Goal: Information Seeking & Learning: Learn about a topic

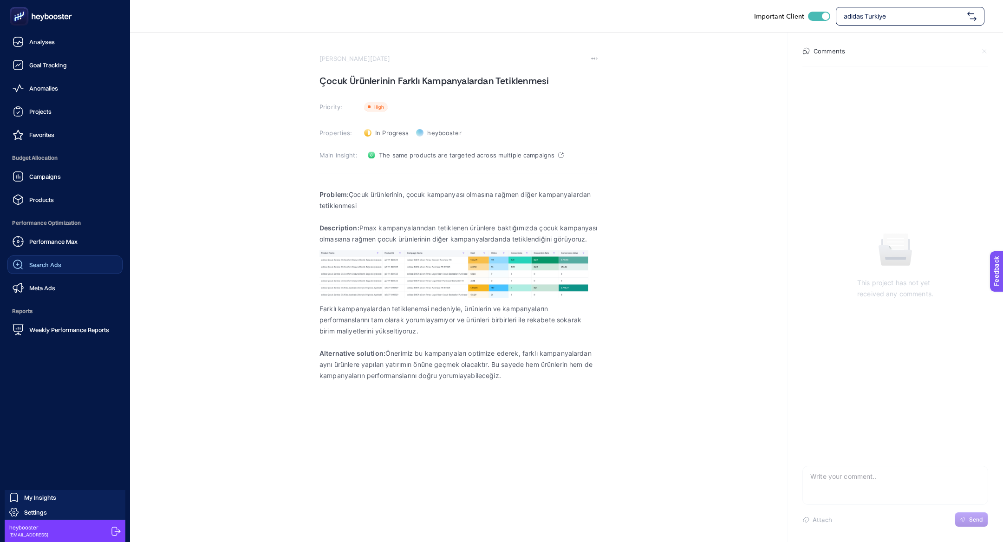
click at [52, 261] on div "Search Ads" at bounding box center [37, 264] width 49 height 11
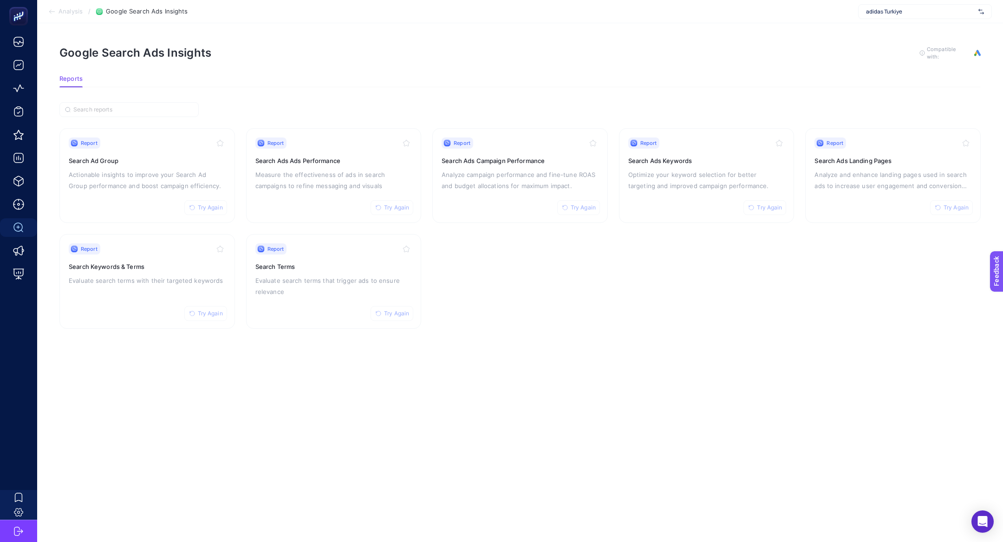
click at [872, 12] on span "adidas Turkiye" at bounding box center [920, 11] width 109 height 7
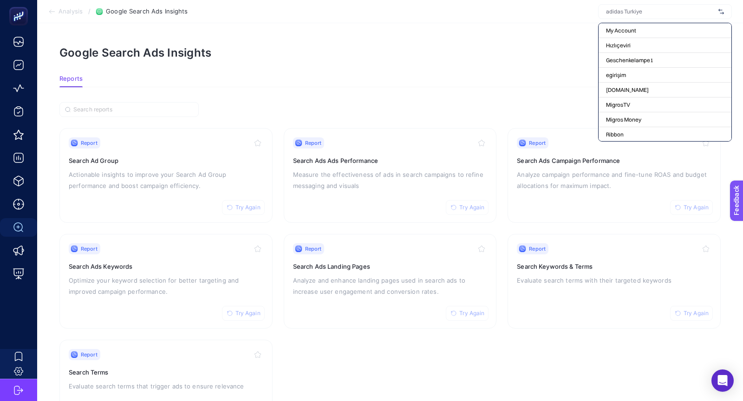
click at [613, 8] on input "text" at bounding box center [660, 11] width 109 height 7
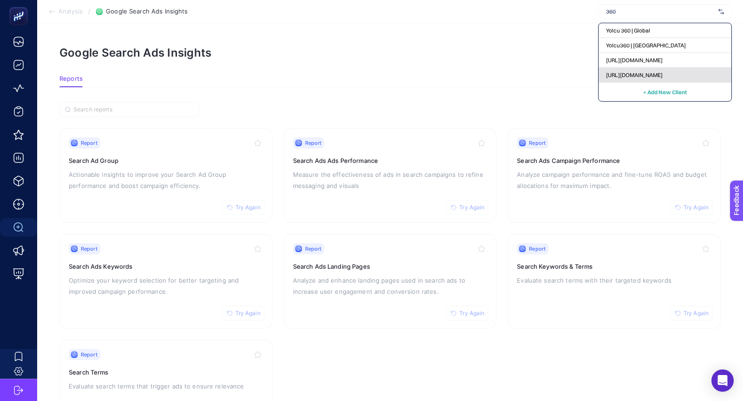
type input "360"
click at [628, 71] on div "[URL][DOMAIN_NAME]" at bounding box center [665, 75] width 133 height 15
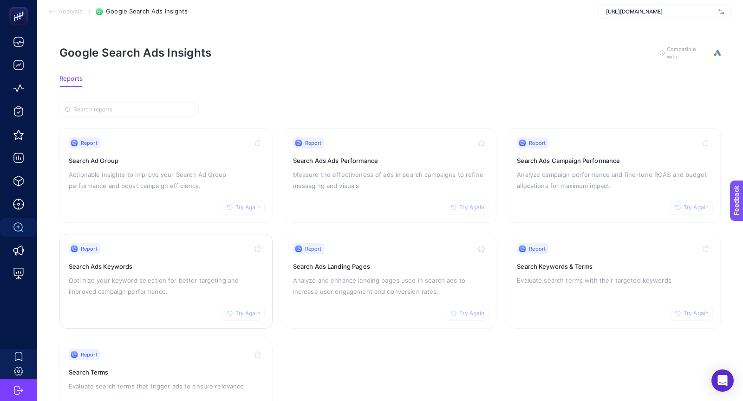
click at [258, 256] on div "Report Try Again Search Ads Keywords Optimize your keyword selection for better…" at bounding box center [166, 281] width 195 height 76
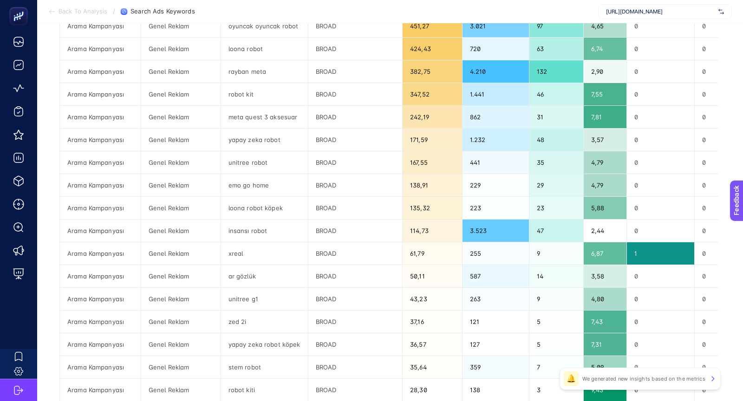
scroll to position [8, 0]
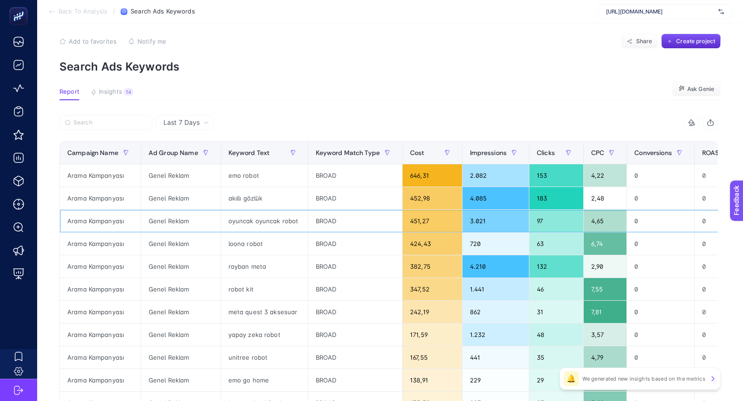
click at [240, 210] on div "oyuncak oyuncak robot" at bounding box center [264, 221] width 87 height 22
click at [240, 246] on div "loona robot" at bounding box center [264, 244] width 87 height 22
click at [239, 271] on div "rayban meta" at bounding box center [264, 267] width 87 height 22
click at [238, 286] on div "robot kit" at bounding box center [264, 289] width 87 height 22
click at [237, 308] on div "meta quest 3 aksesuar" at bounding box center [264, 312] width 87 height 22
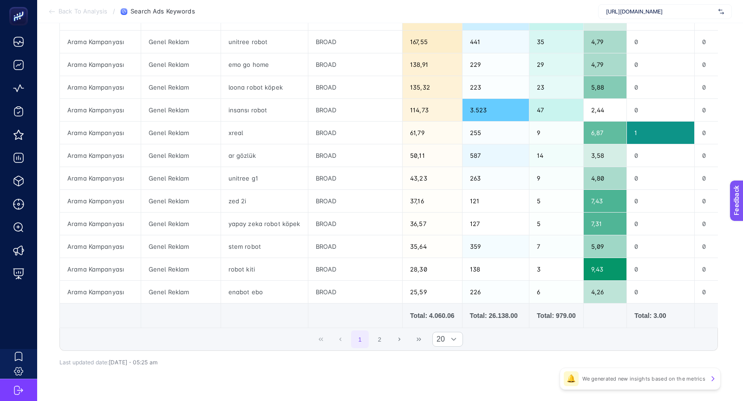
scroll to position [342, 0]
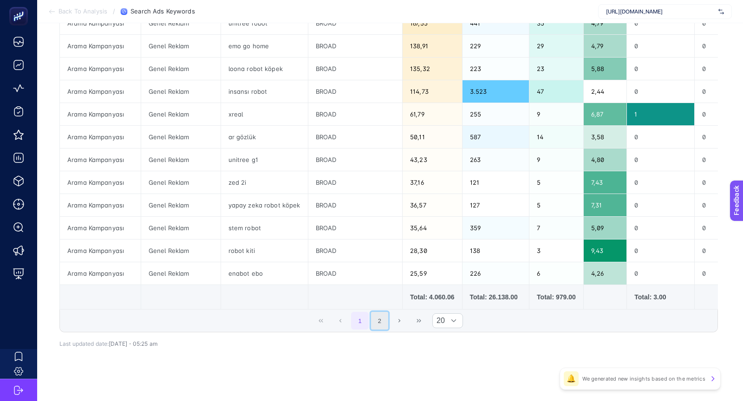
click at [376, 320] on button "2" at bounding box center [380, 321] width 18 height 18
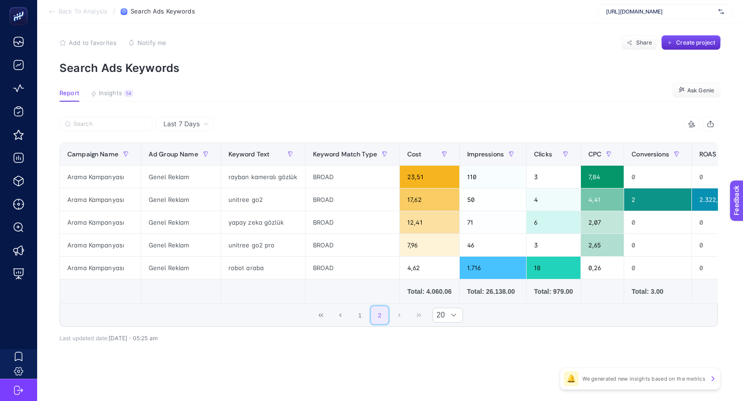
scroll to position [4, 0]
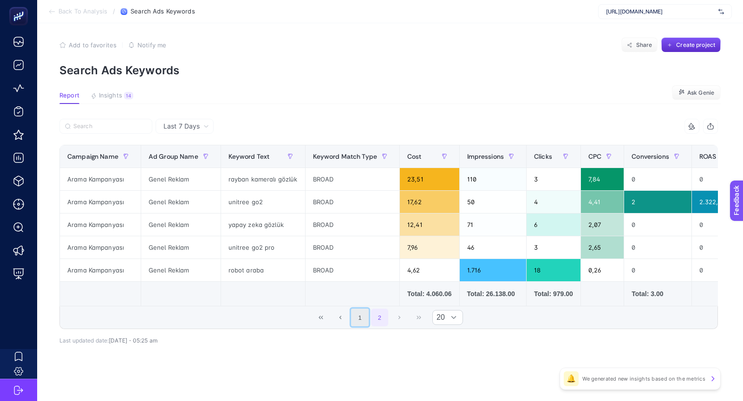
click at [361, 313] on button "1" at bounding box center [360, 318] width 18 height 18
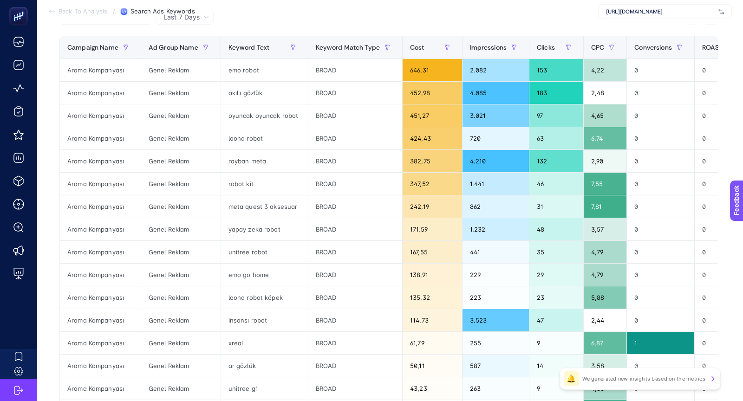
scroll to position [0, 0]
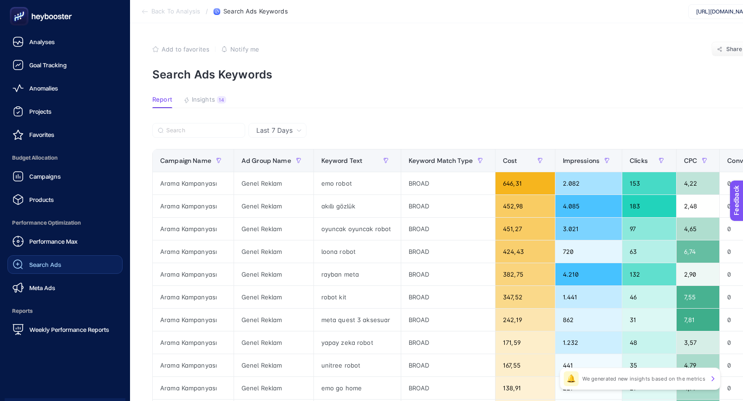
click at [29, 267] on span "Search Ads" at bounding box center [45, 264] width 32 height 7
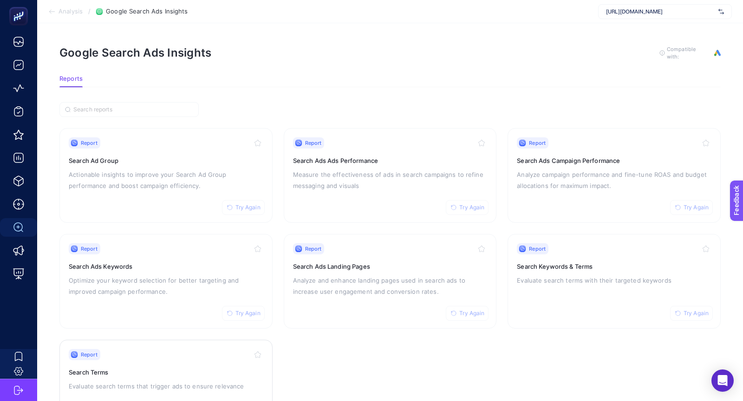
click at [219, 356] on div "Report Try Again" at bounding box center [166, 354] width 195 height 11
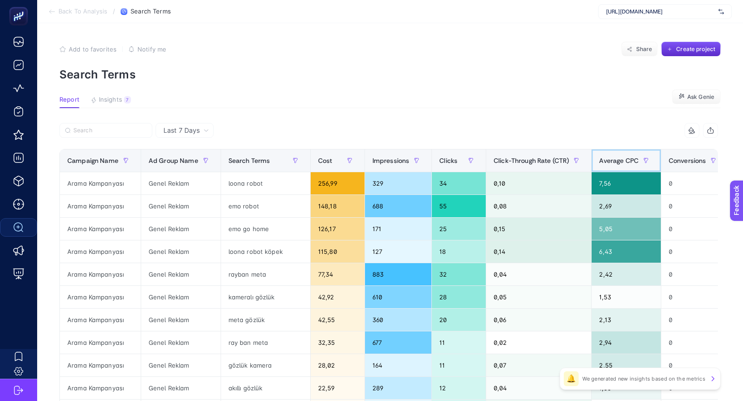
click at [599, 159] on span "Average CPC" at bounding box center [618, 160] width 39 height 7
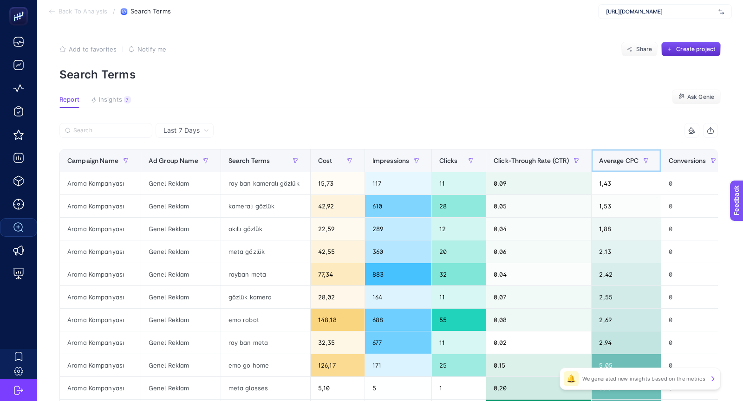
click at [599, 159] on span "Average CPC" at bounding box center [618, 160] width 39 height 7
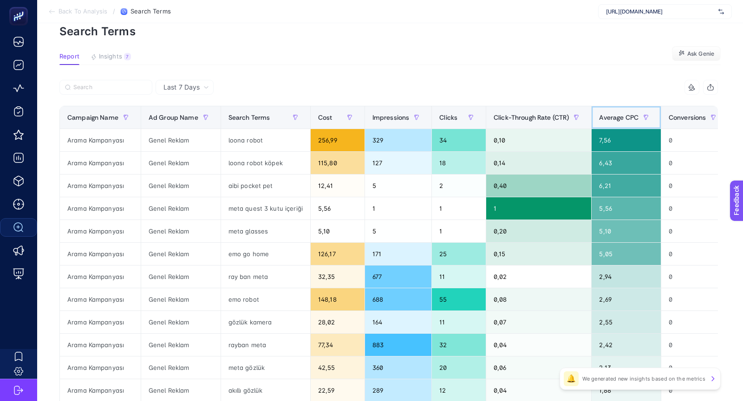
scroll to position [45, 0]
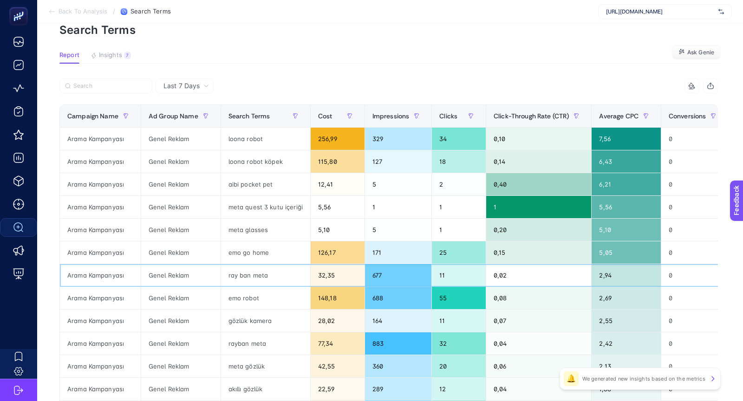
click at [262, 274] on div "ray ban meta" at bounding box center [265, 275] width 89 height 22
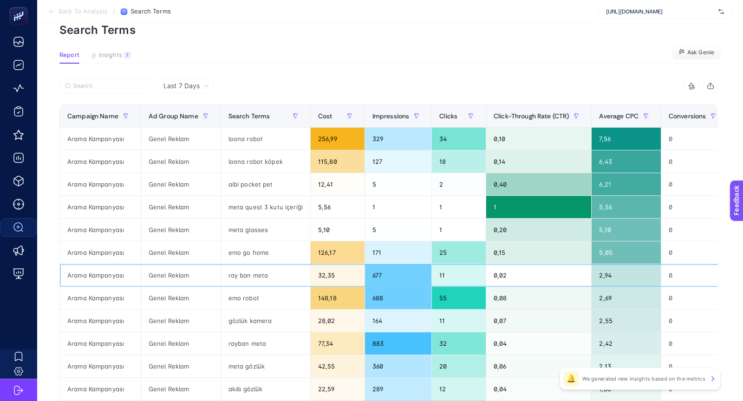
click at [262, 274] on div "ray ban meta" at bounding box center [265, 275] width 89 height 22
click at [325, 297] on div "148,18" at bounding box center [338, 298] width 54 height 22
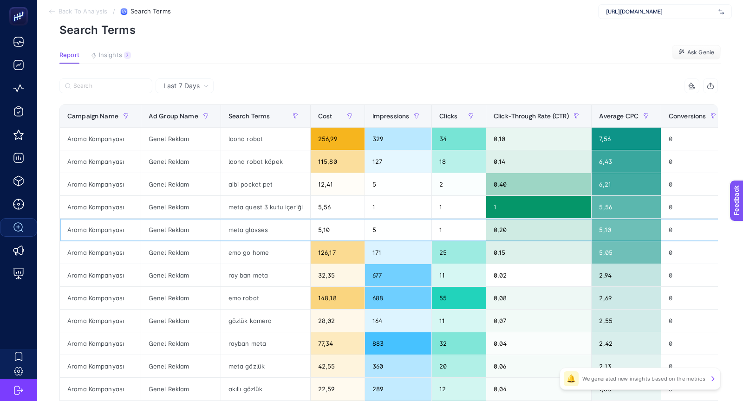
click at [273, 235] on div "meta glasses" at bounding box center [265, 230] width 89 height 22
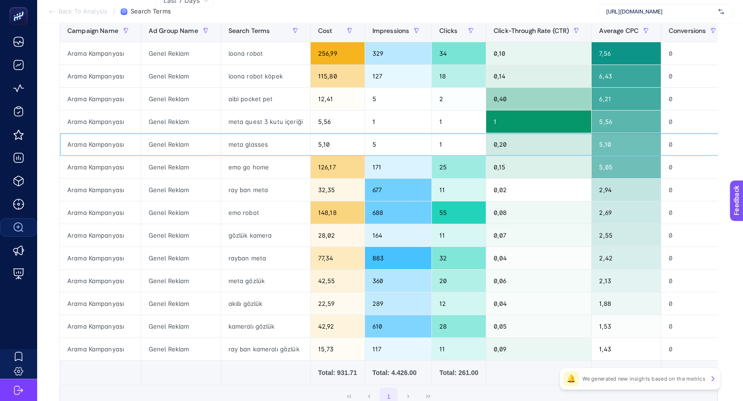
scroll to position [111, 0]
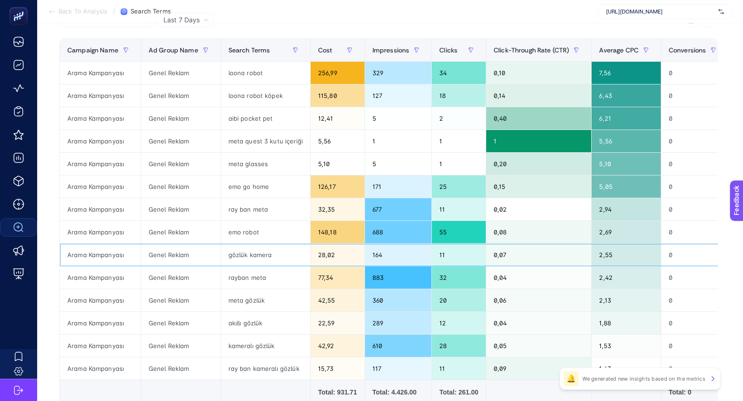
click at [274, 248] on div "gözlük kamera" at bounding box center [265, 255] width 89 height 22
click at [269, 269] on div "rayban meta" at bounding box center [265, 278] width 89 height 22
click at [261, 274] on div "rayban meta" at bounding box center [265, 278] width 89 height 22
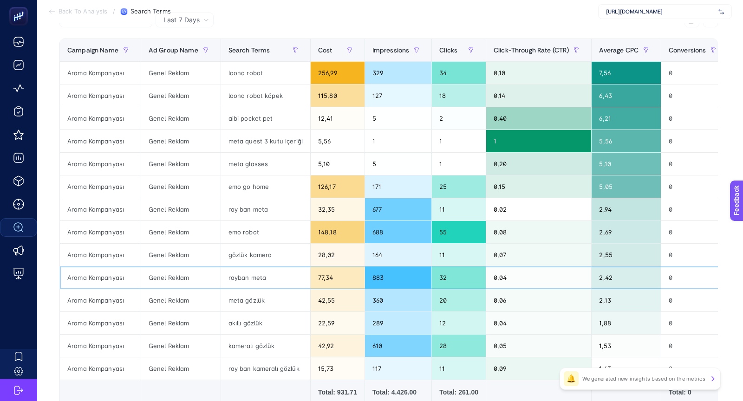
click at [261, 274] on div "rayban meta" at bounding box center [265, 278] width 89 height 22
click at [244, 276] on div "rayban meta" at bounding box center [265, 278] width 89 height 22
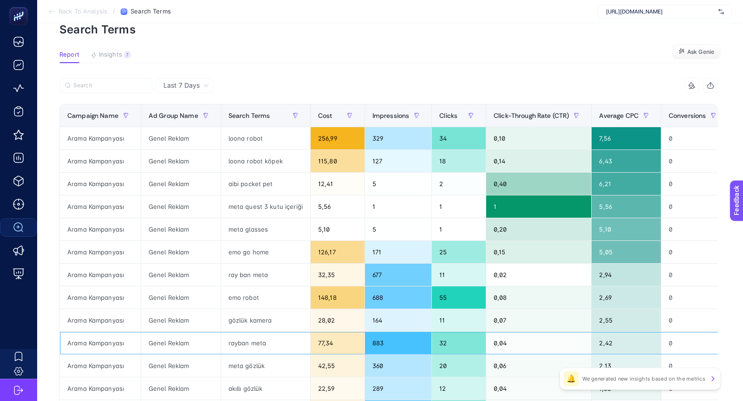
scroll to position [45, 0]
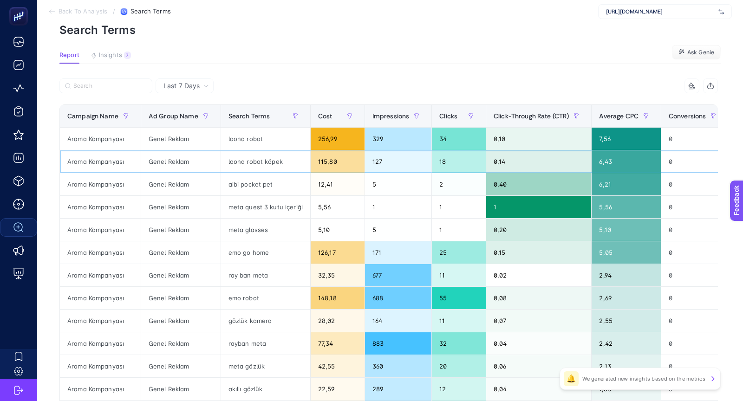
click at [251, 163] on div "loona robot köpek" at bounding box center [265, 162] width 89 height 22
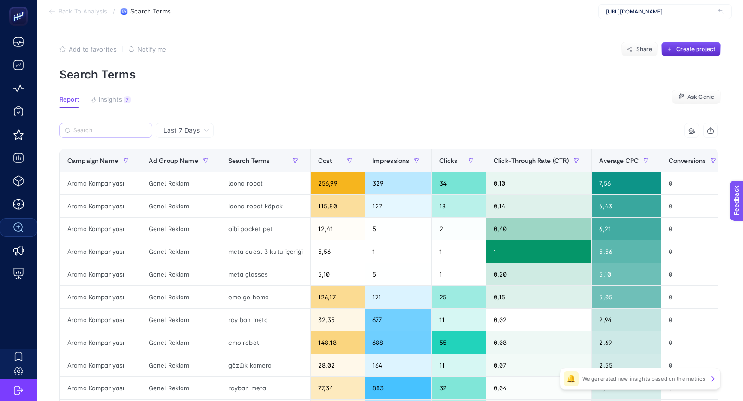
click at [146, 135] on label at bounding box center [105, 130] width 93 height 15
click at [146, 134] on input "Search" at bounding box center [109, 130] width 73 height 7
click at [110, 102] on span "Insights" at bounding box center [110, 99] width 23 height 7
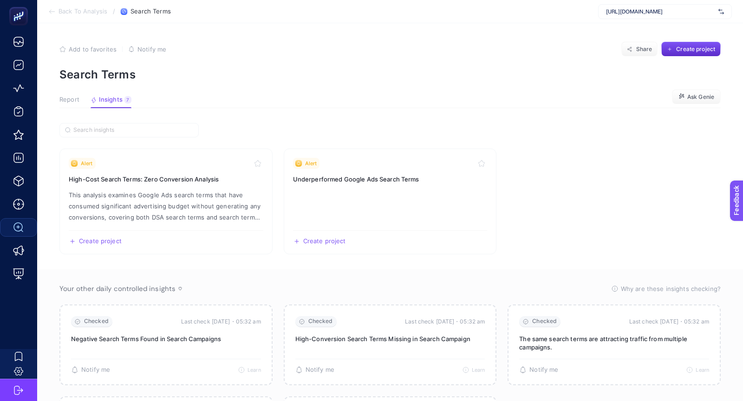
click at [91, 104] on button "Report" at bounding box center [111, 102] width 41 height 12
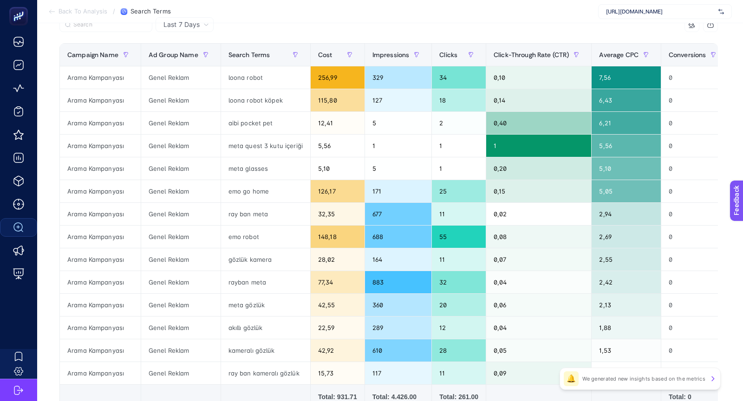
scroll to position [105, 0]
click at [194, 28] on span "Last 7 Days" at bounding box center [182, 24] width 36 height 9
click at [190, 65] on li "Last 30 Days" at bounding box center [184, 61] width 52 height 17
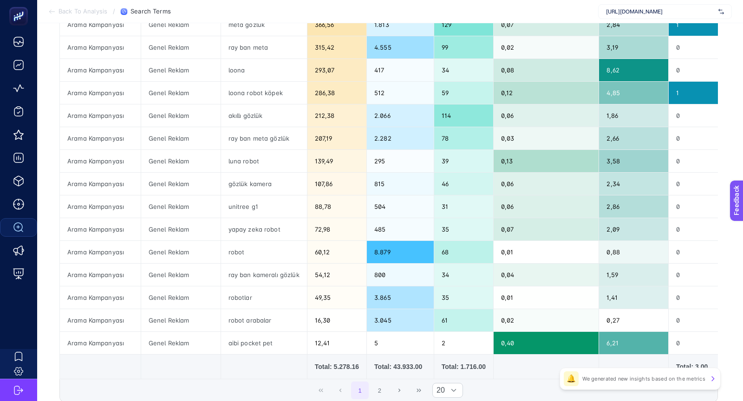
scroll to position [274, 0]
